Goal: Feedback & Contribution: Contribute content

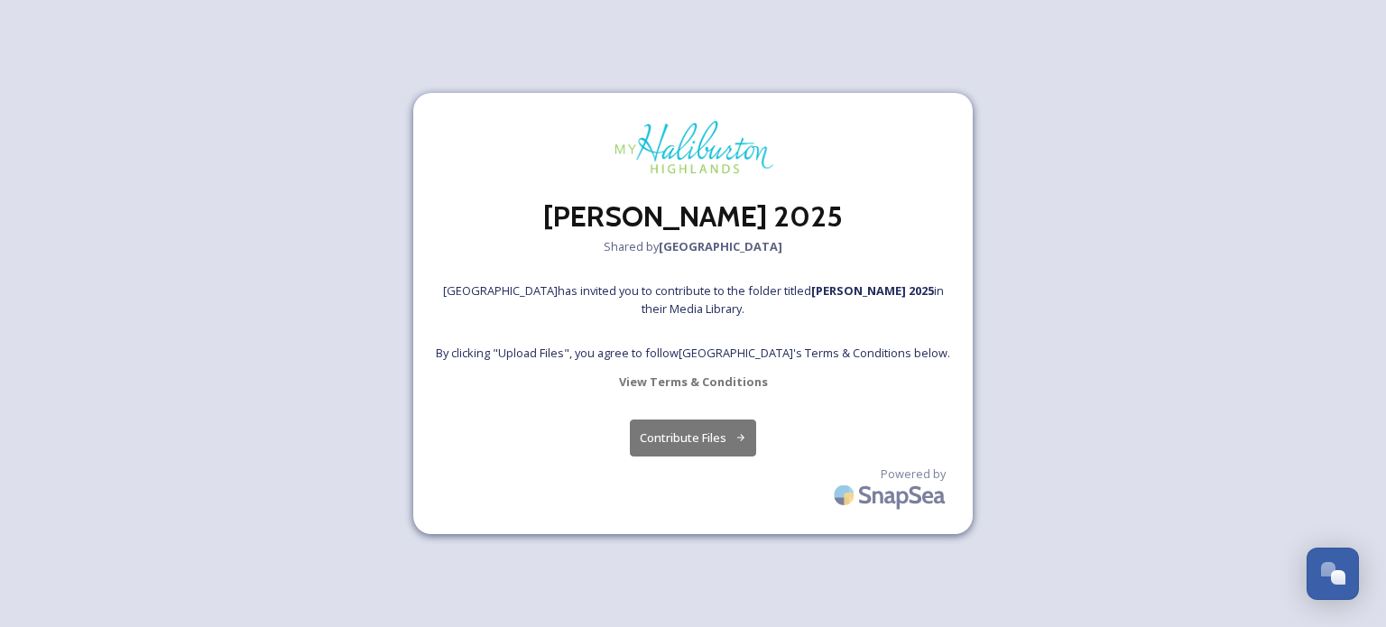
click at [683, 437] on button "Contribute Files" at bounding box center [693, 438] width 127 height 37
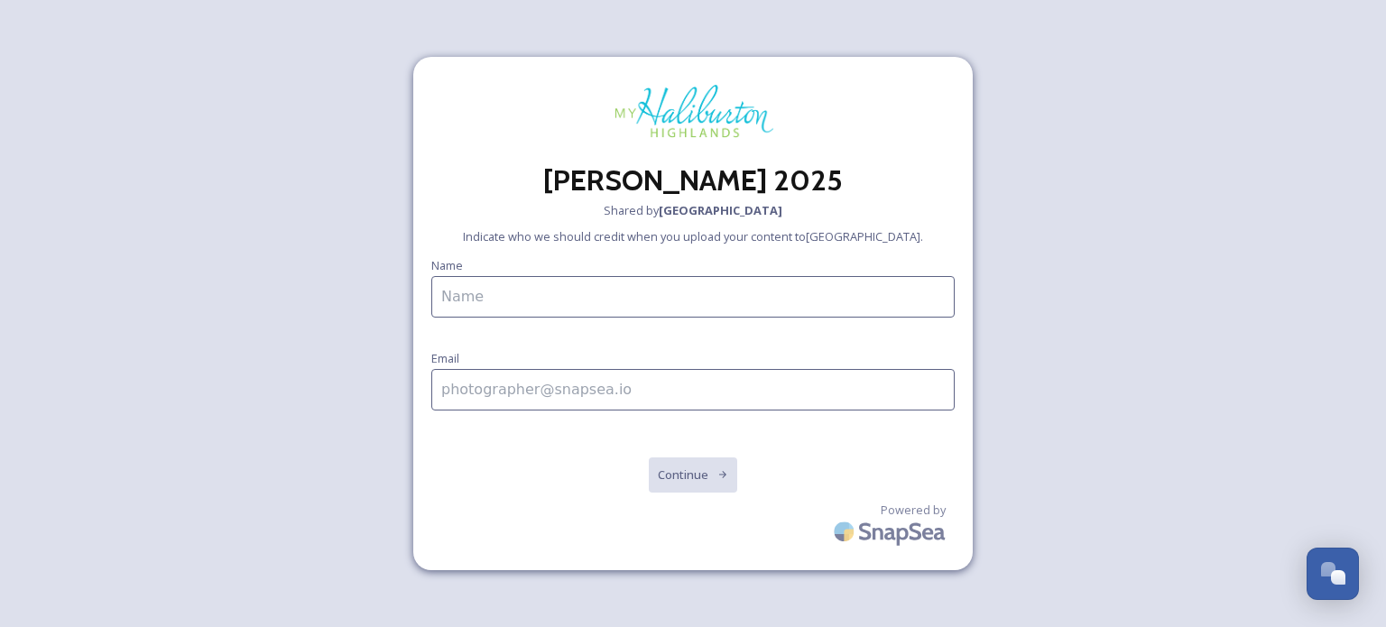
click at [507, 284] on input at bounding box center [692, 297] width 523 height 42
type input "[PERSON_NAME]"
click at [452, 398] on input at bounding box center [692, 390] width 523 height 42
type input "[EMAIL_ADDRESS][DOMAIN_NAME]"
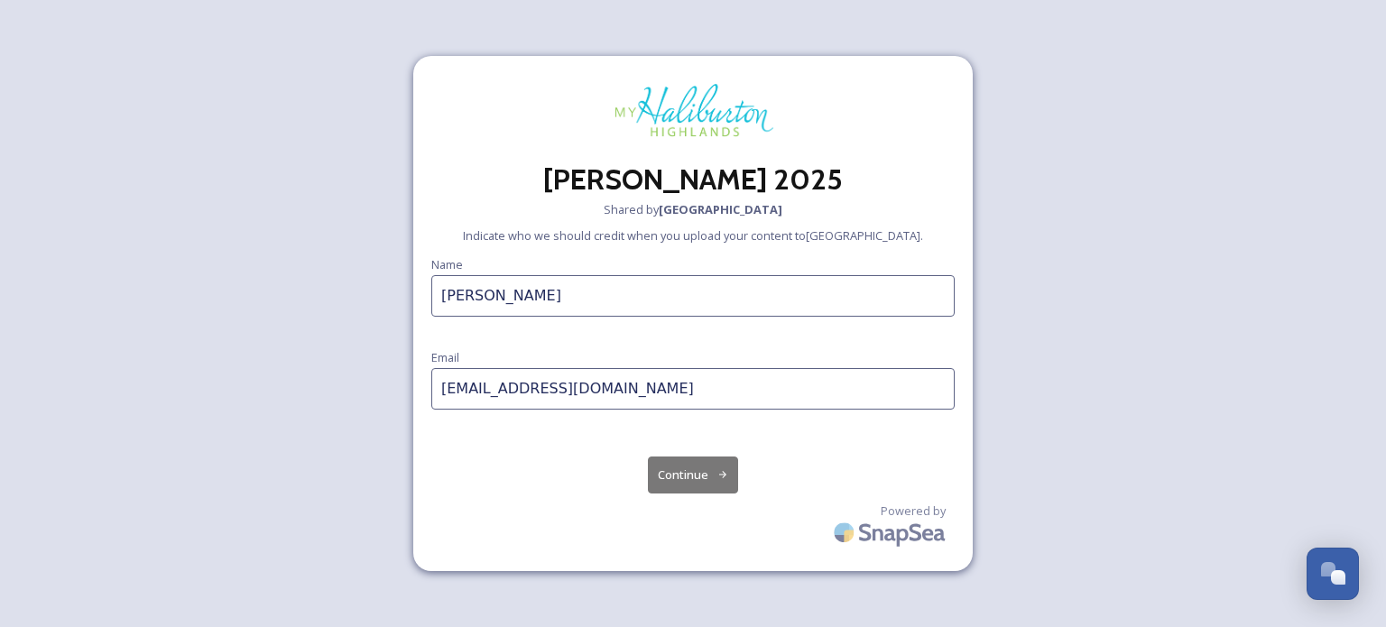
click at [681, 477] on button "Continue" at bounding box center [693, 475] width 91 height 37
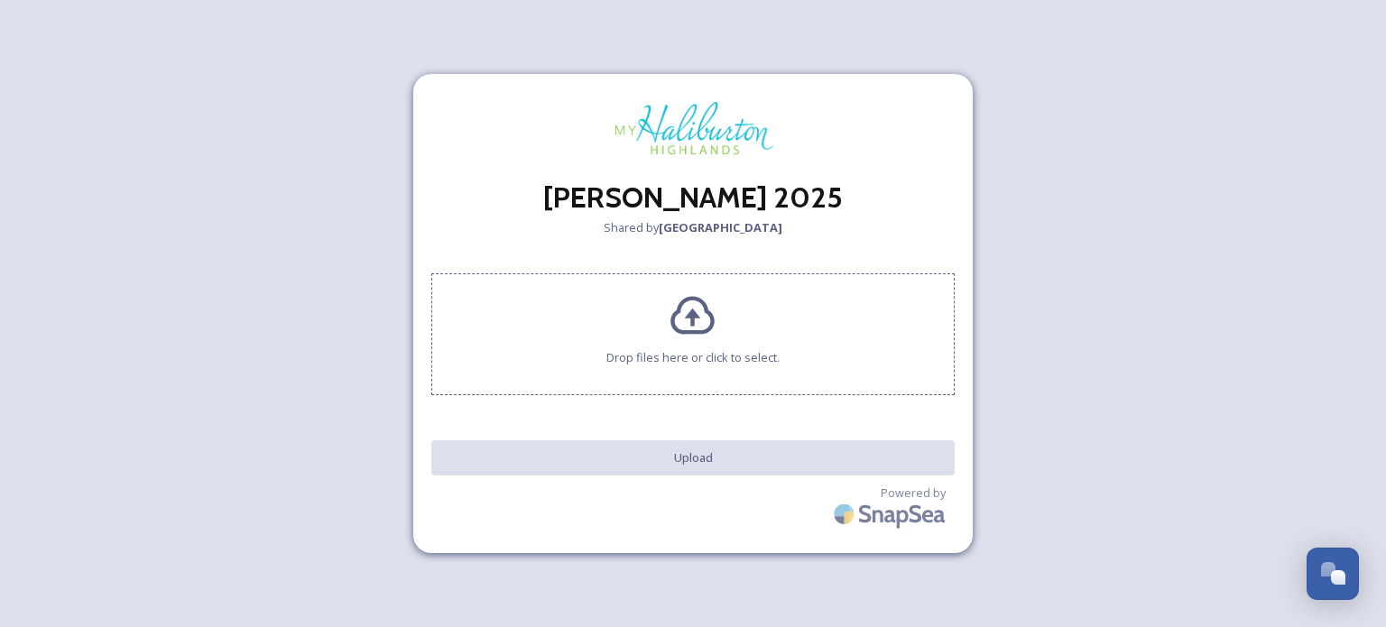
click at [678, 344] on div "Drop files here or click to select." at bounding box center [692, 334] width 523 height 122
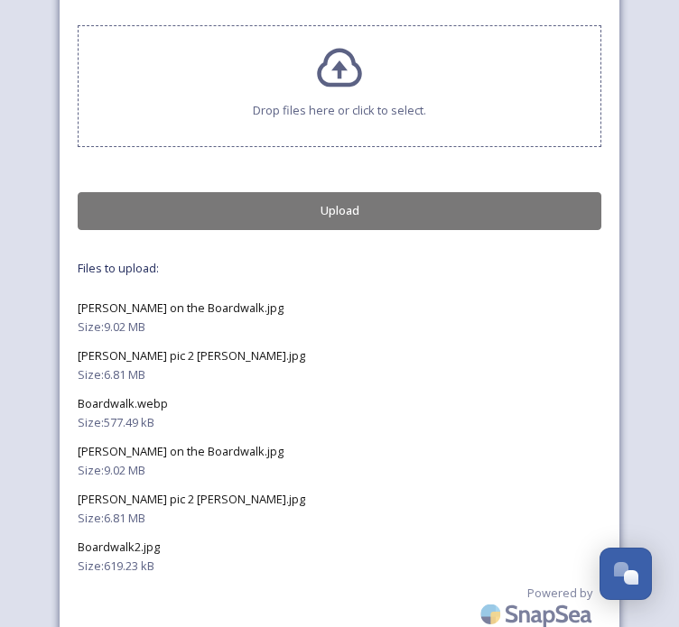
scroll to position [235, 0]
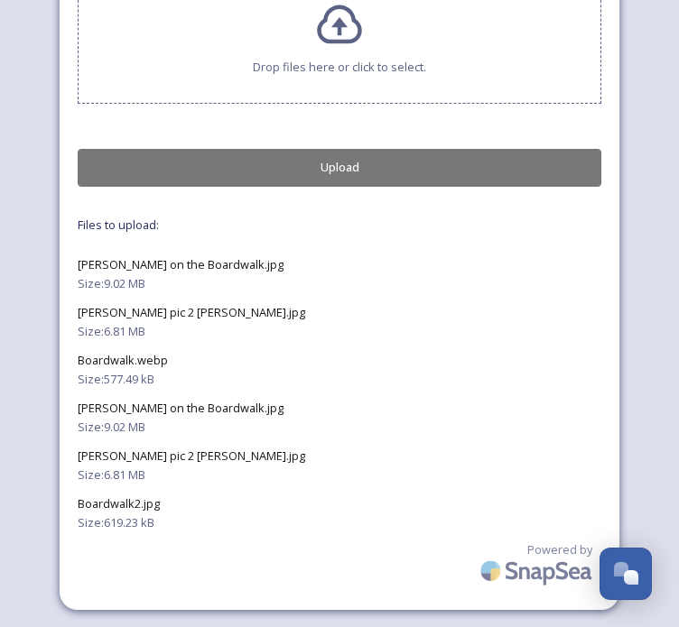
click at [124, 409] on span "[PERSON_NAME] on the Boardwalk.jpg" at bounding box center [181, 408] width 206 height 16
click at [115, 411] on span "[PERSON_NAME] on the Boardwalk.jpg" at bounding box center [181, 408] width 206 height 16
click at [237, 404] on span "[PERSON_NAME] on the Boardwalk.jpg" at bounding box center [181, 408] width 206 height 16
click at [113, 429] on span "Size: 9.02 MB" at bounding box center [112, 427] width 68 height 17
click at [153, 479] on div "Size: 6.81 MB" at bounding box center [339, 475] width 523 height 17
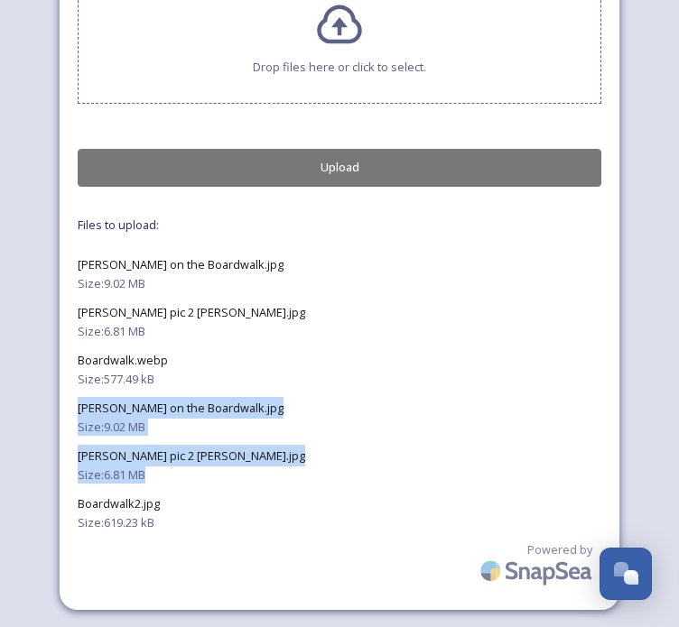
drag, startPoint x: 151, startPoint y: 477, endPoint x: 69, endPoint y: 405, distance: 108.8
click at [69, 405] on div "Hike Haliburton 2025 Shared by Haliburton Highlands Drop files here or click to…" at bounding box center [340, 196] width 560 height 827
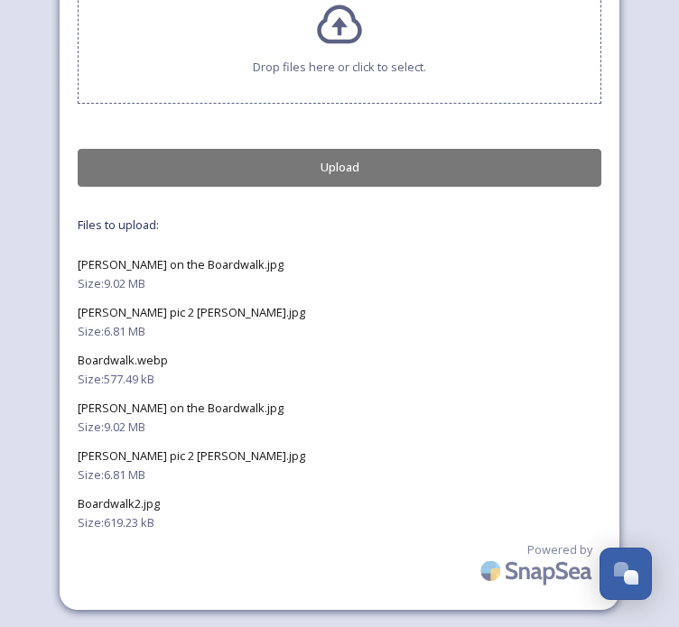
click at [393, 371] on div "Size: 577.49 kB" at bounding box center [339, 379] width 523 height 17
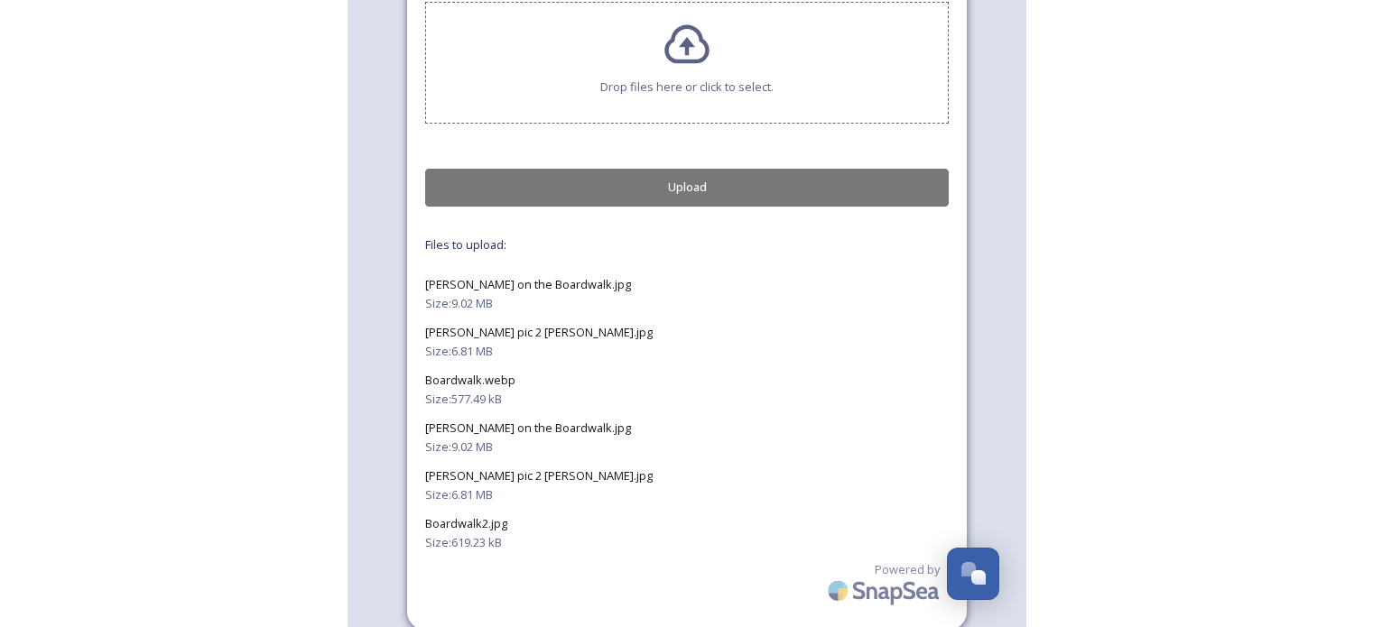
scroll to position [227, 0]
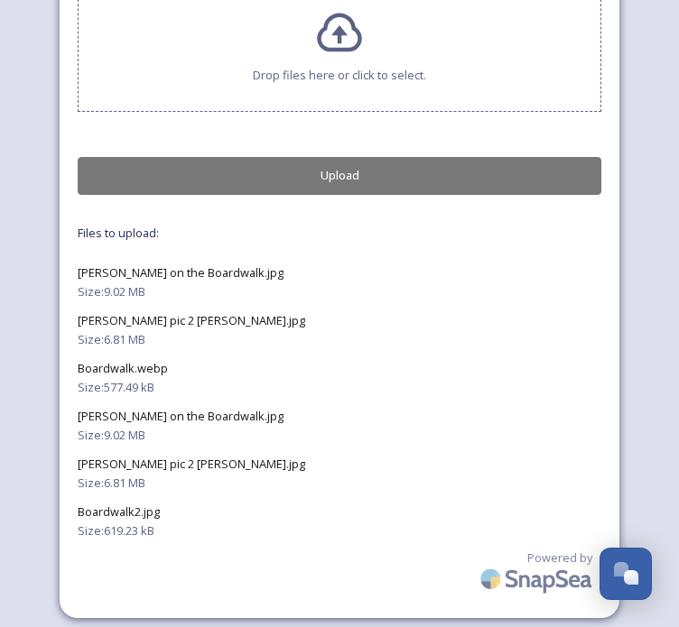
click at [356, 177] on button "Upload" at bounding box center [339, 175] width 523 height 37
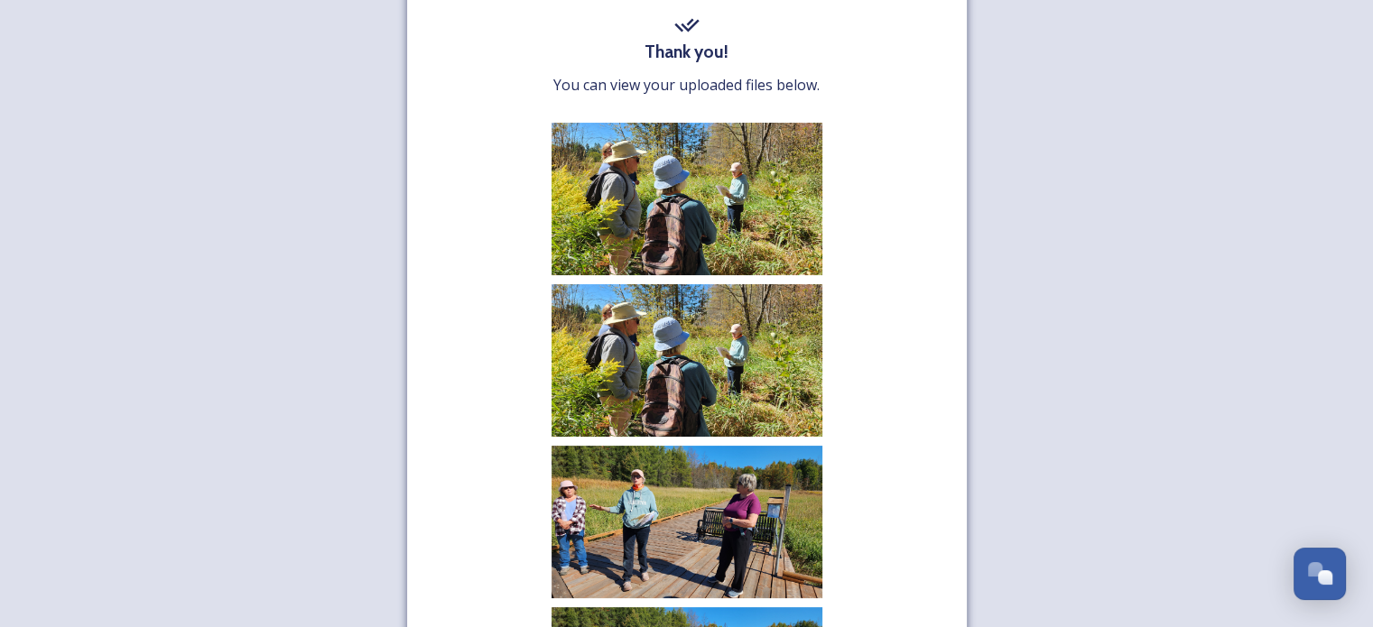
scroll to position [0, 0]
